Goal: Information Seeking & Learning: Learn about a topic

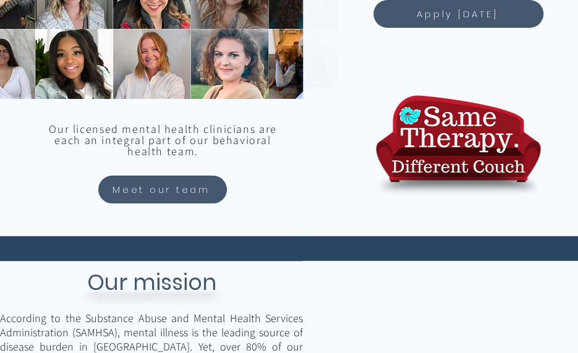
scroll to position [1241, 0]
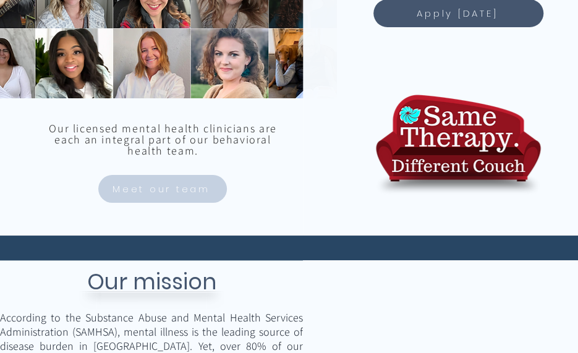
click at [166, 187] on span "Meet our team" at bounding box center [162, 189] width 98 height 14
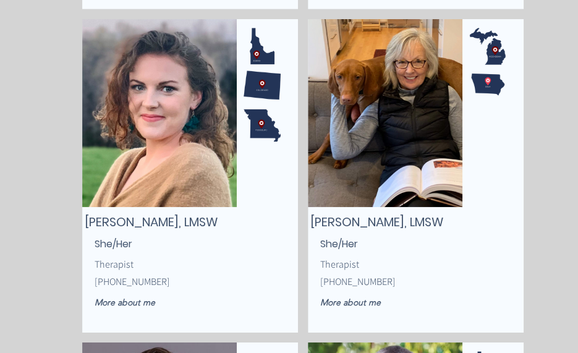
scroll to position [3116, 0]
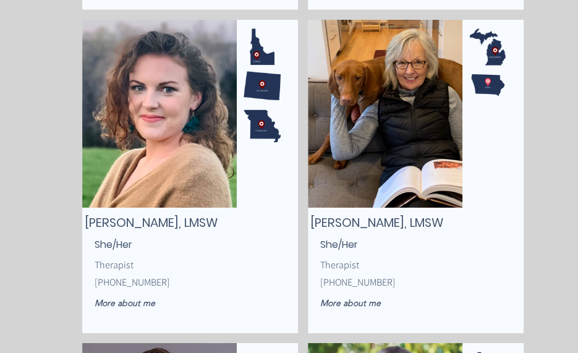
drag, startPoint x: 312, startPoint y: 221, endPoint x: 457, endPoint y: 221, distance: 145.9
click at [457, 221] on h2 "Elizabeth Novak, LMSW" at bounding box center [415, 222] width 211 height 17
copy span "Elizabeth Novak, LMSW"
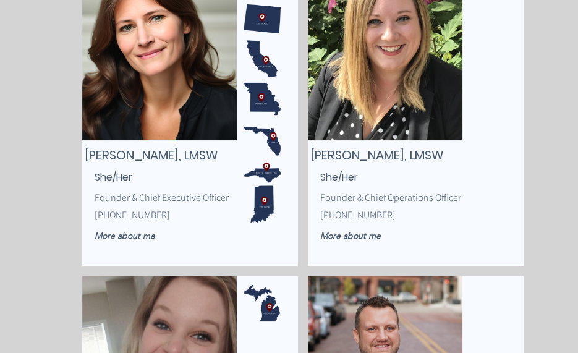
scroll to position [273, 0]
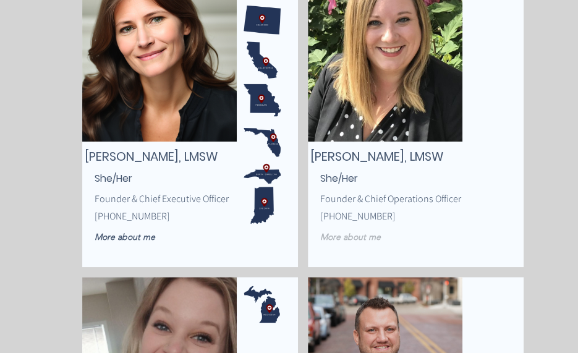
click at [349, 237] on span "More about me" at bounding box center [350, 236] width 61 height 11
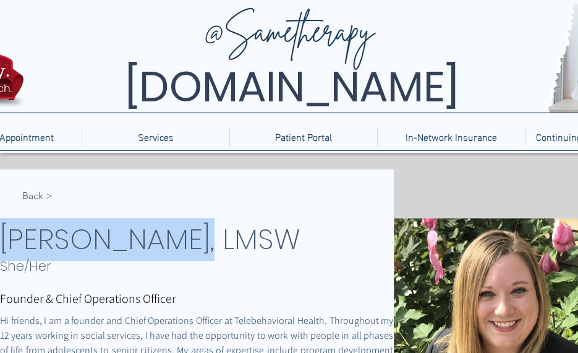
drag, startPoint x: 228, startPoint y: 241, endPoint x: 6, endPoint y: 223, distance: 222.7
click at [6, 223] on span "Stephanie Kemp, LMSW" at bounding box center [150, 239] width 300 height 40
copy span "Stephanie Kemp"
